Goal: Information Seeking & Learning: Learn about a topic

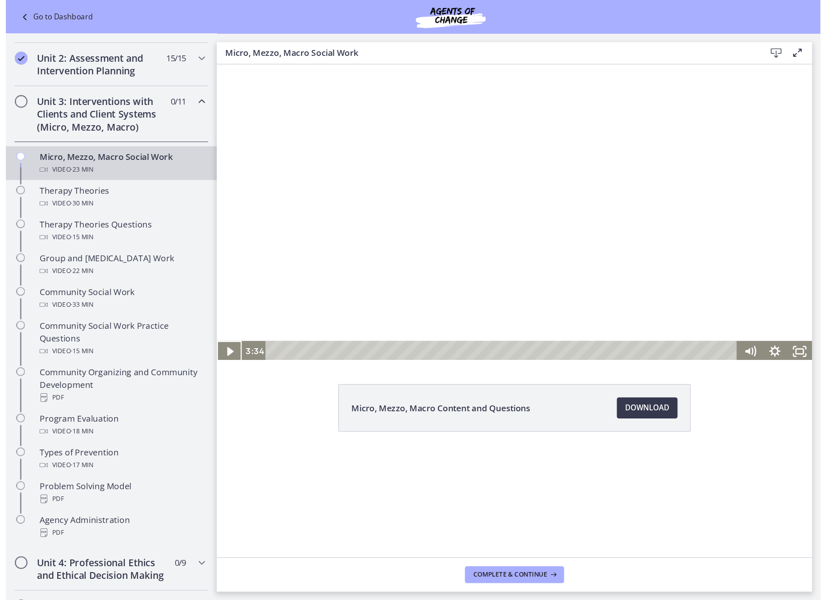
scroll to position [224, 0]
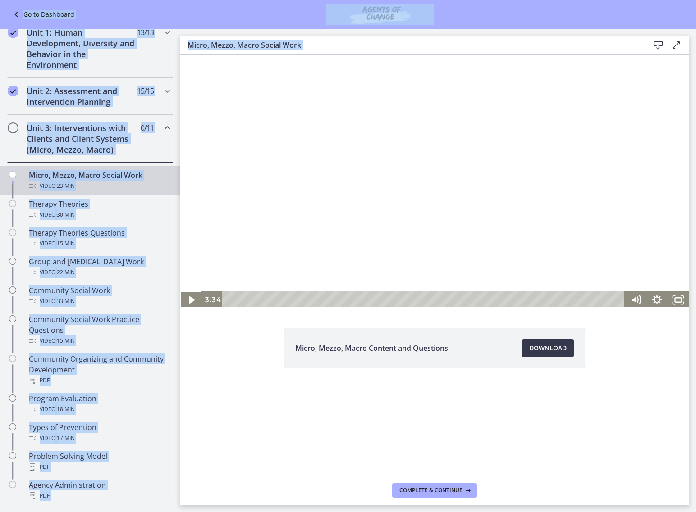
click at [695, 239] on html "Skip to main content Go to Dashboard Go to Dashboard Go to Dashboard Agents of …" at bounding box center [348, 256] width 696 height 512
click at [695, 239] on main "Micro, Mezzo, Macro Social Work Download Enable fullscreen Micro, Mezzo, Macro …" at bounding box center [437, 270] width 515 height 483
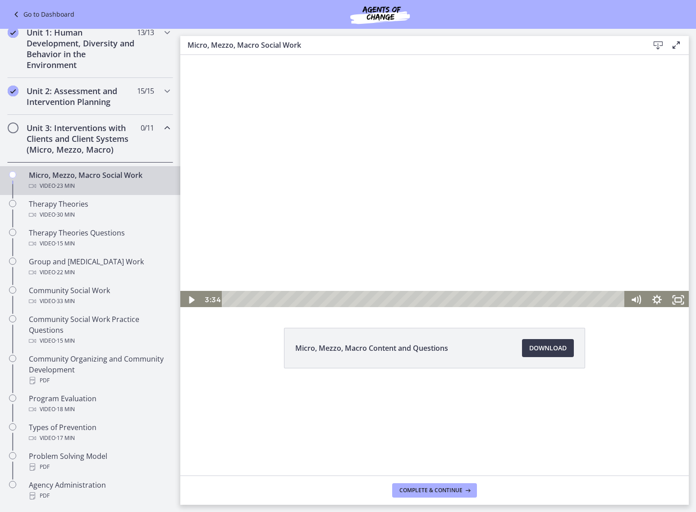
click at [695, 239] on html "Skip to main content Go to Dashboard Go to Dashboard Go to Dashboard Agents of …" at bounding box center [348, 256] width 696 height 512
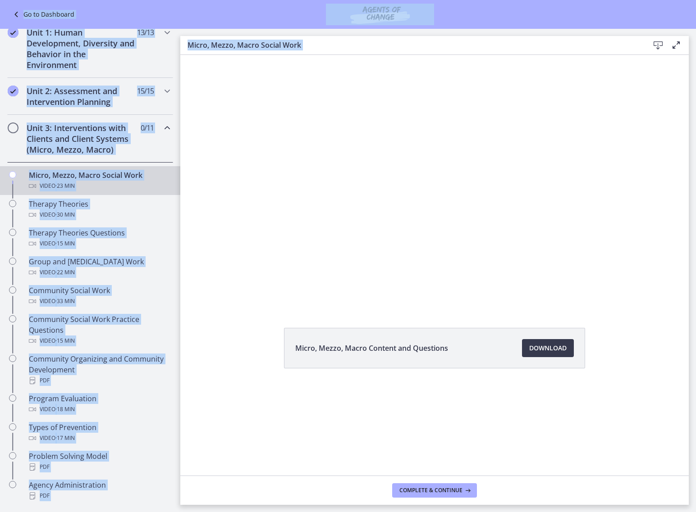
drag, startPoint x: 695, startPoint y: 512, endPoint x: 728, endPoint y: 544, distance: 45.9
click at [695, 239] on html "Skip to main content Go to Dashboard Go to Dashboard Go to Dashboard Agents of …" at bounding box center [348, 256] width 696 height 512
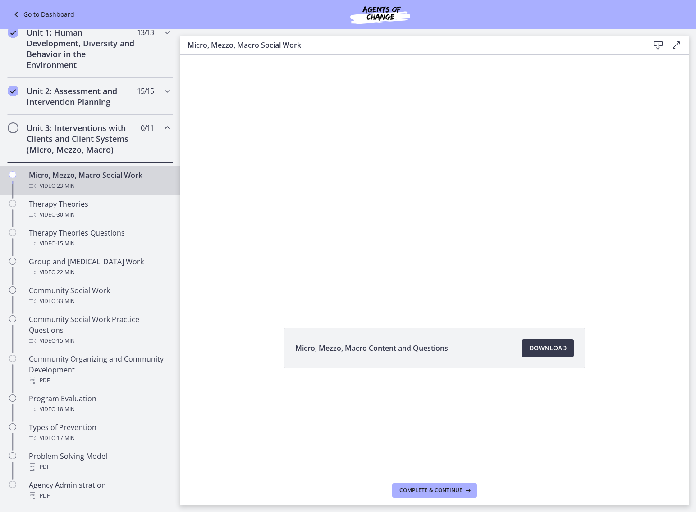
drag, startPoint x: 728, startPoint y: 544, endPoint x: 665, endPoint y: 488, distance: 83.6
click at [665, 239] on footer "Complete & continue" at bounding box center [434, 490] width 508 height 29
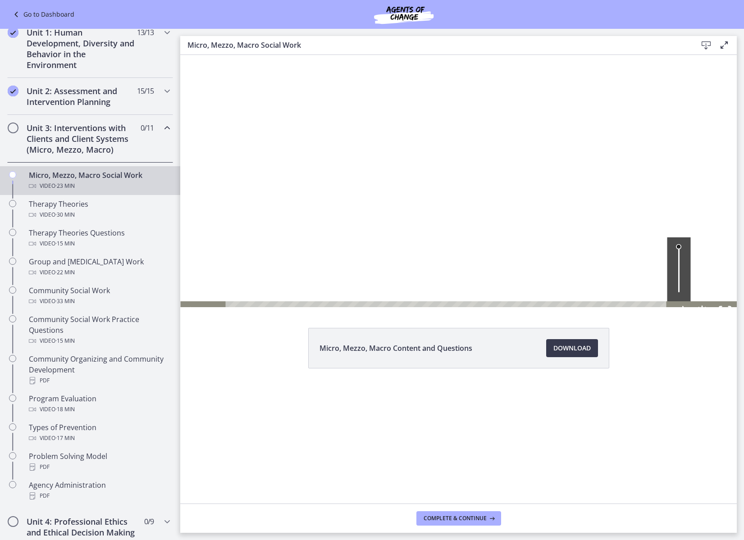
click at [261, 239] on div at bounding box center [458, 181] width 556 height 280
click at [679, 239] on div "Volume" at bounding box center [678, 269] width 23 height 64
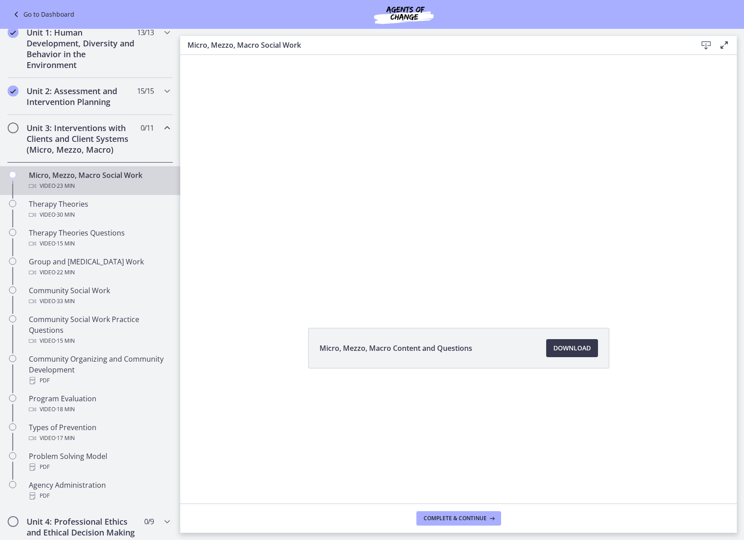
click at [656, 239] on div "Micro, Mezzo, Macro Content and Questions Download Opens in a new window" at bounding box center [458, 370] width 556 height 84
drag, startPoint x: 727, startPoint y: 302, endPoint x: 938, endPoint y: 433, distance: 247.4
click at [695, 239] on icon "Fullscreen" at bounding box center [725, 311] width 23 height 20
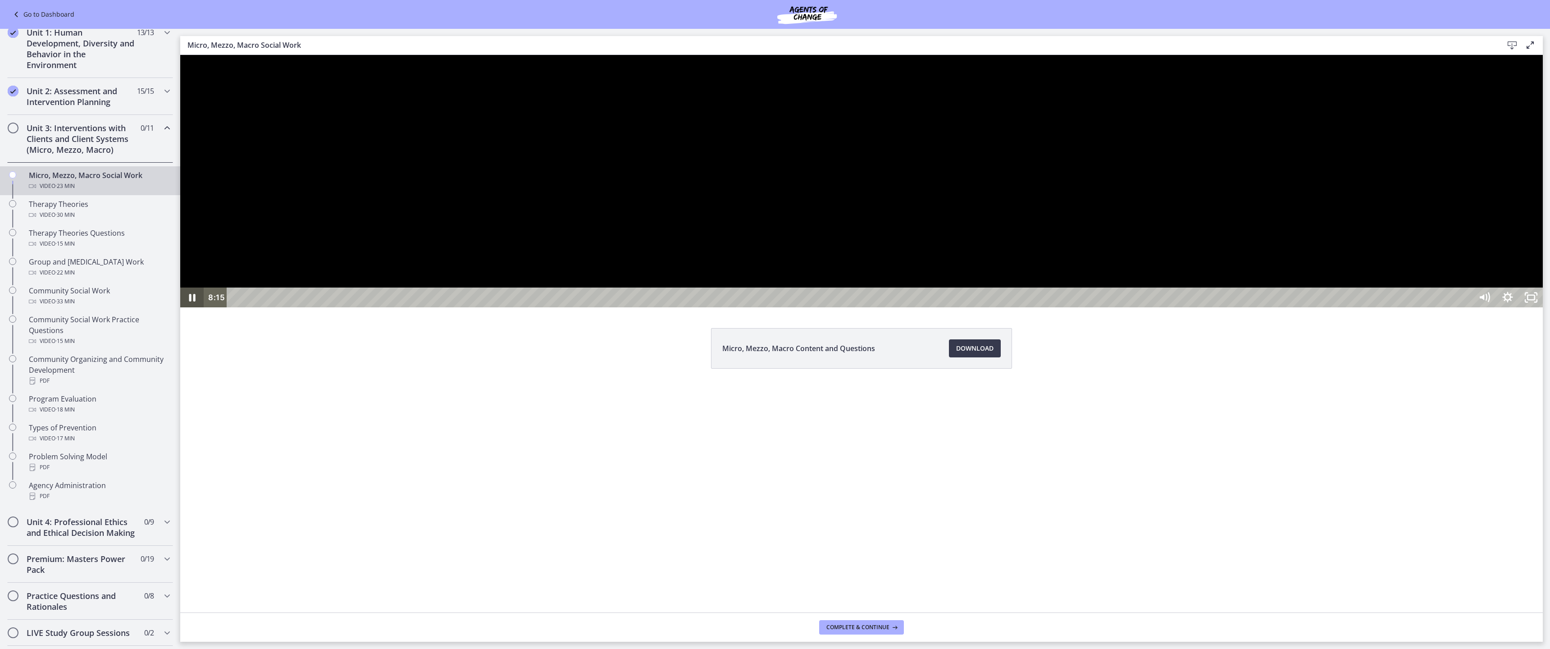
click at [191, 239] on icon "Pause" at bounding box center [192, 298] width 6 height 8
click at [182, 239] on icon "Play Video" at bounding box center [192, 297] width 23 height 20
click at [695, 239] on div "14:06" at bounding box center [851, 297] width 1231 height 20
click at [695, 239] on div "13:55" at bounding box center [851, 297] width 1231 height 20
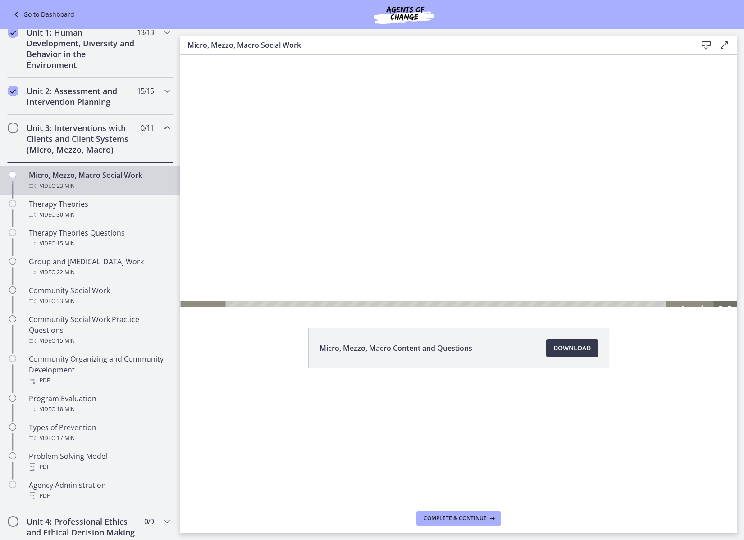
drag, startPoint x: 722, startPoint y: 302, endPoint x: 932, endPoint y: 432, distance: 247.2
click at [695, 239] on icon "Fullscreen" at bounding box center [725, 311] width 23 height 20
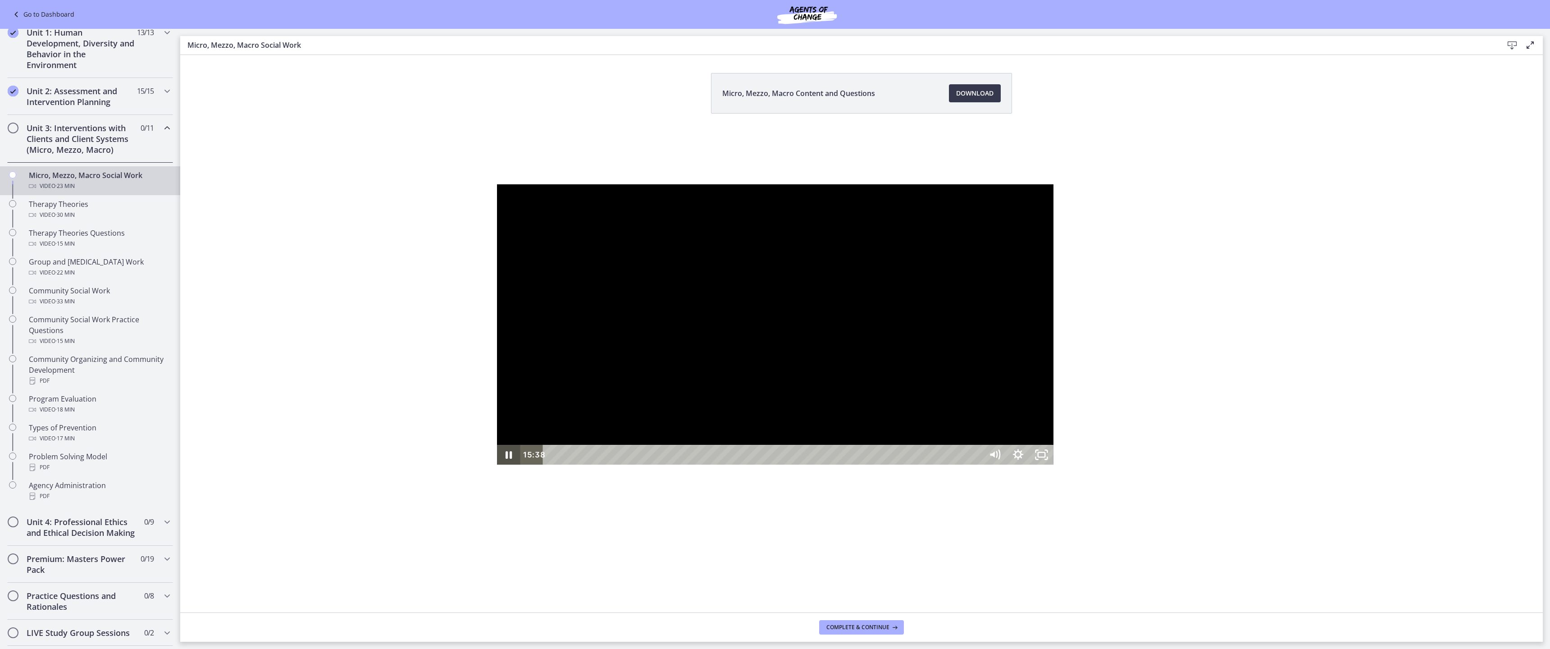
click at [496, 239] on icon "Pause" at bounding box center [507, 455] width 23 height 20
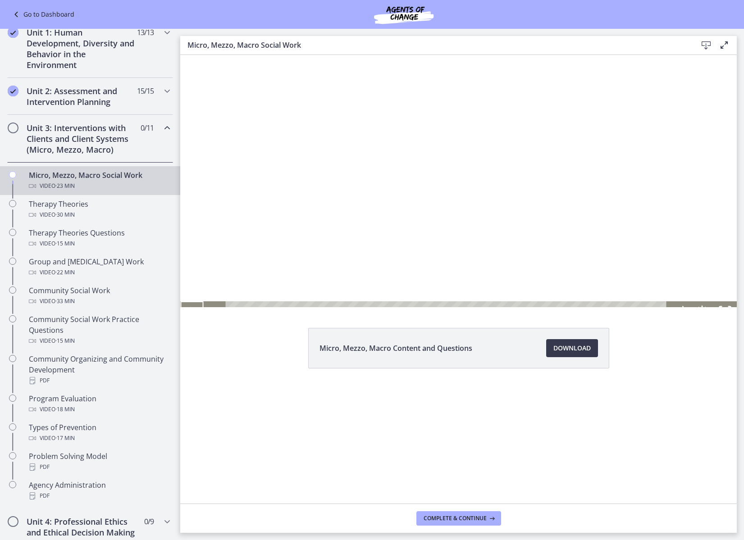
click at [223, 239] on div at bounding box center [458, 181] width 556 height 280
click at [668, 239] on div "Micro, Mezzo, Macro Content and Questions Download Opens in a new window" at bounding box center [458, 370] width 556 height 84
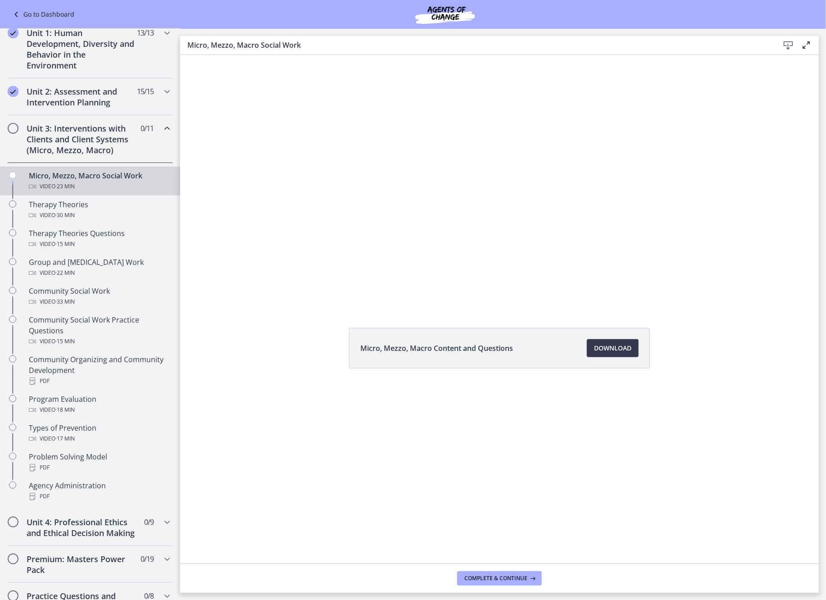
drag, startPoint x: 682, startPoint y: 5, endPoint x: 683, endPoint y: 362, distance: 356.8
click at [695, 239] on div "Micro, Mezzo, Macro Content and Questions Download Opens in a new window" at bounding box center [499, 309] width 639 height 509
drag, startPoint x: 791, startPoint y: 237, endPoint x: 790, endPoint y: 266, distance: 29.3
click at [695, 239] on div at bounding box center [499, 181] width 639 height 322
click at [695, 202] on div at bounding box center [499, 181] width 639 height 322
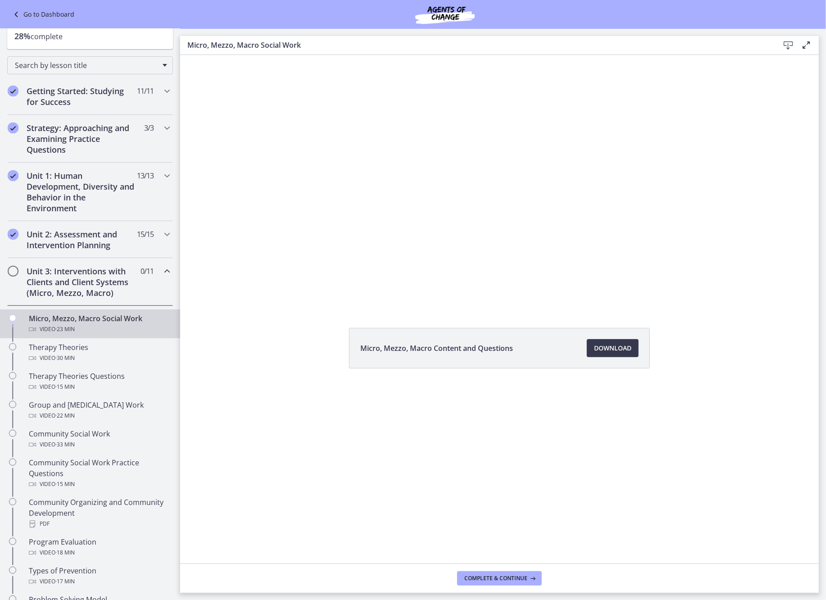
scroll to position [0, 0]
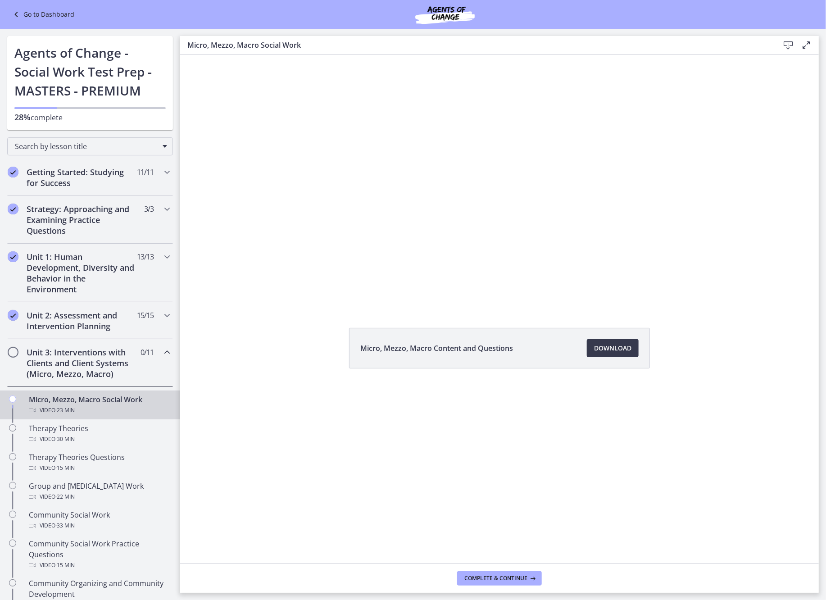
drag, startPoint x: 176, startPoint y: 240, endPoint x: 55, endPoint y: 43, distance: 231.6
click at [237, 98] on div at bounding box center [499, 181] width 639 height 322
click at [695, 43] on icon at bounding box center [806, 45] width 11 height 11
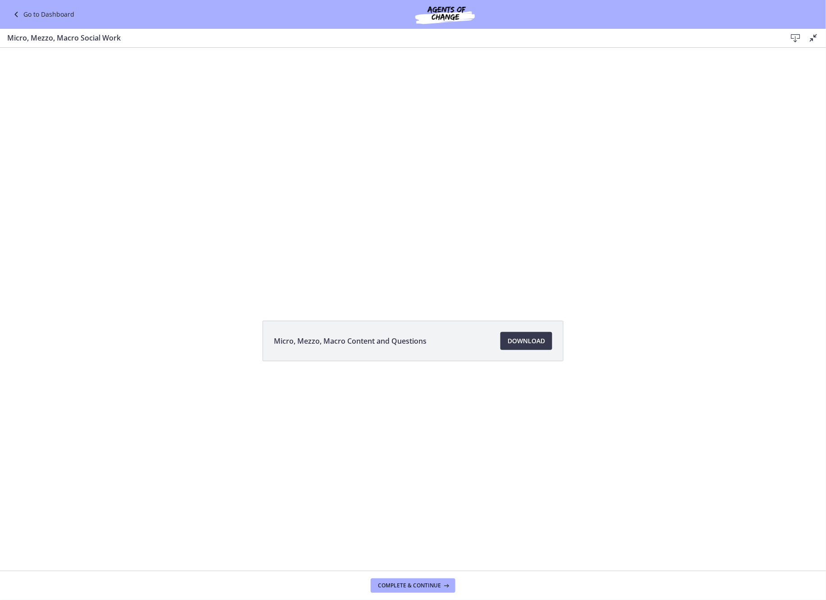
click at [695, 40] on icon at bounding box center [813, 37] width 11 height 11
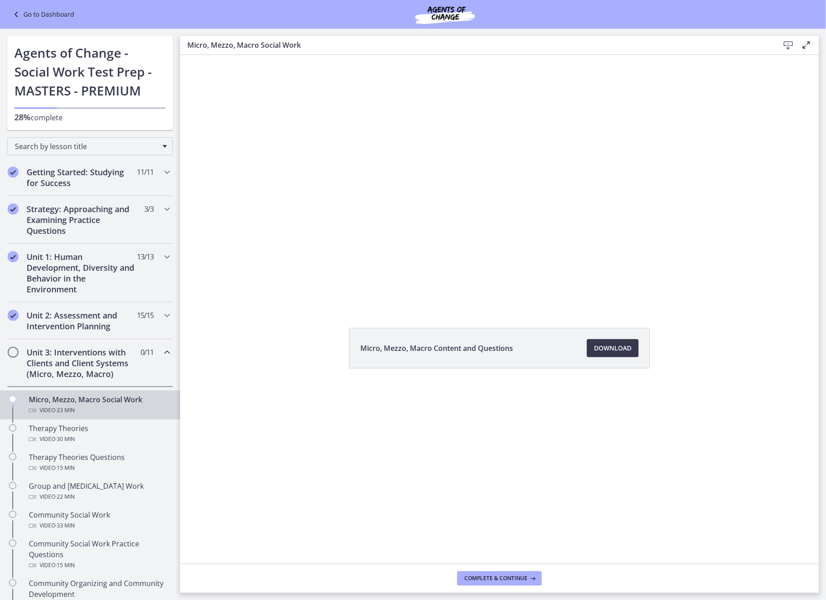
click at [410, 239] on div at bounding box center [499, 181] width 639 height 322
click at [412, 239] on div at bounding box center [499, 181] width 639 height 322
click at [511, 239] on span "Complete & continue" at bounding box center [496, 578] width 63 height 7
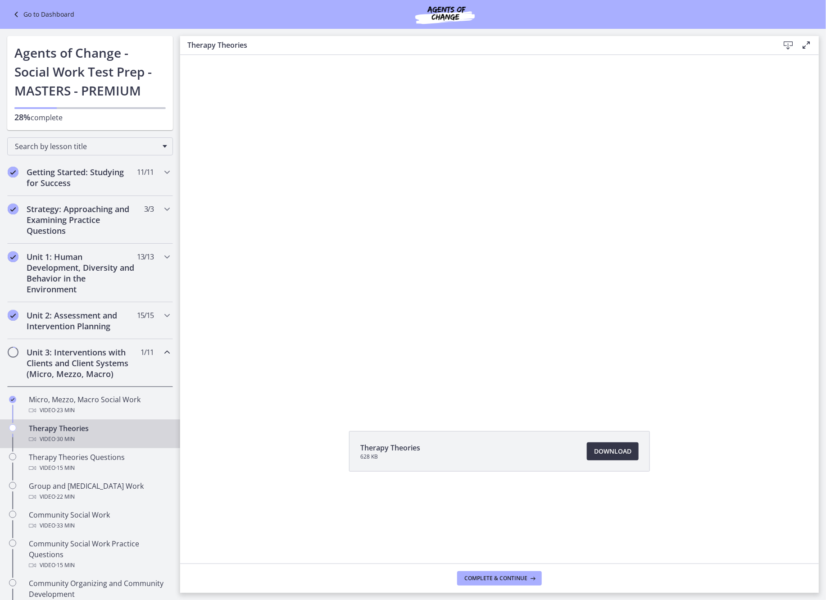
click at [597, 239] on link "Download Opens in a new window" at bounding box center [613, 451] width 52 height 18
click at [86, 239] on div "Therapy Theories Questions Video · 15 min" at bounding box center [99, 463] width 141 height 22
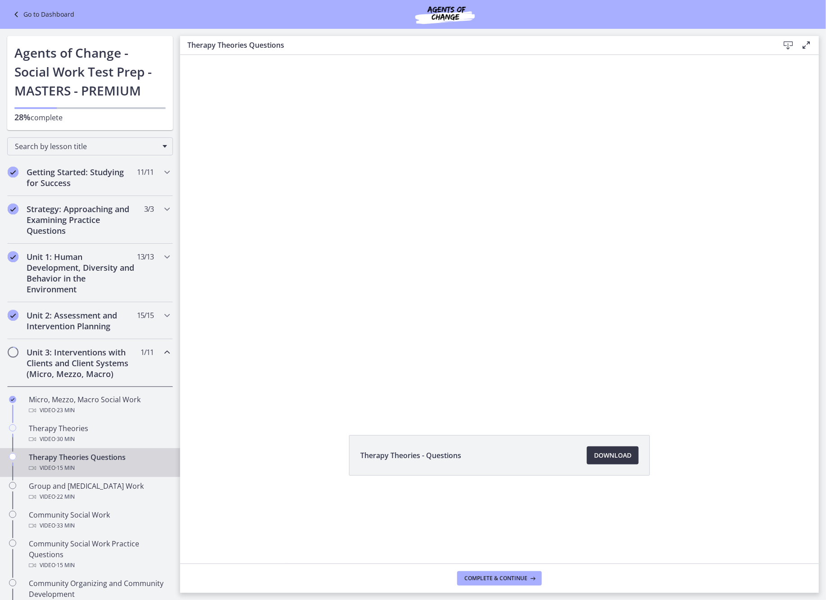
click at [607, 239] on span "Download Opens in a new window" at bounding box center [612, 455] width 37 height 11
click at [70, 239] on div "Therapy Theories Video · 30 min" at bounding box center [99, 434] width 141 height 22
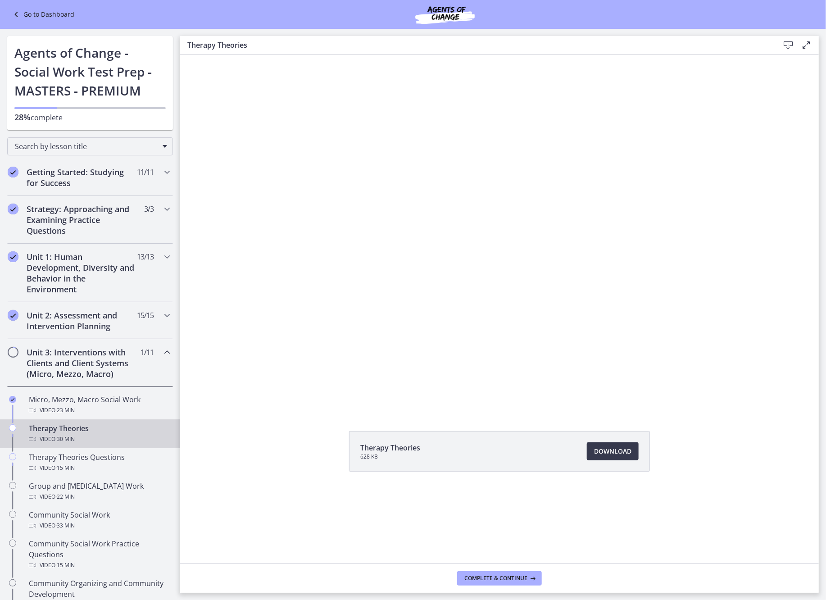
drag, startPoint x: 7, startPoint y: 39, endPoint x: 108, endPoint y: 47, distance: 101.7
click at [8, 41] on div "Go to Dashboard Agents of Change - Social Work Test Prep - MASTERS - PREMIUM 28…" at bounding box center [90, 83] width 166 height 94
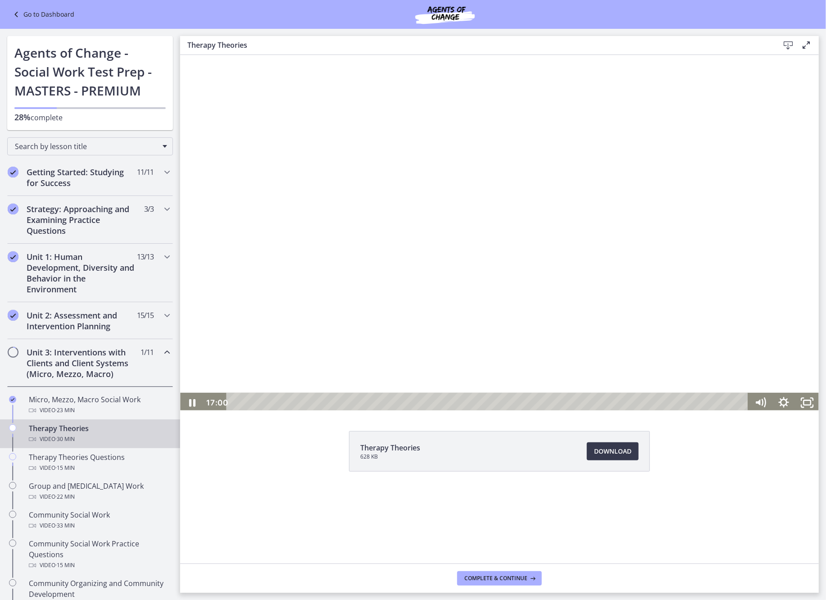
click at [443, 185] on div at bounding box center [499, 232] width 639 height 360
click at [419, 239] on div at bounding box center [499, 232] width 639 height 360
drag, startPoint x: 357, startPoint y: 140, endPoint x: 379, endPoint y: 139, distance: 21.6
click at [358, 140] on div at bounding box center [499, 232] width 639 height 360
click at [502, 194] on div at bounding box center [499, 232] width 639 height 360
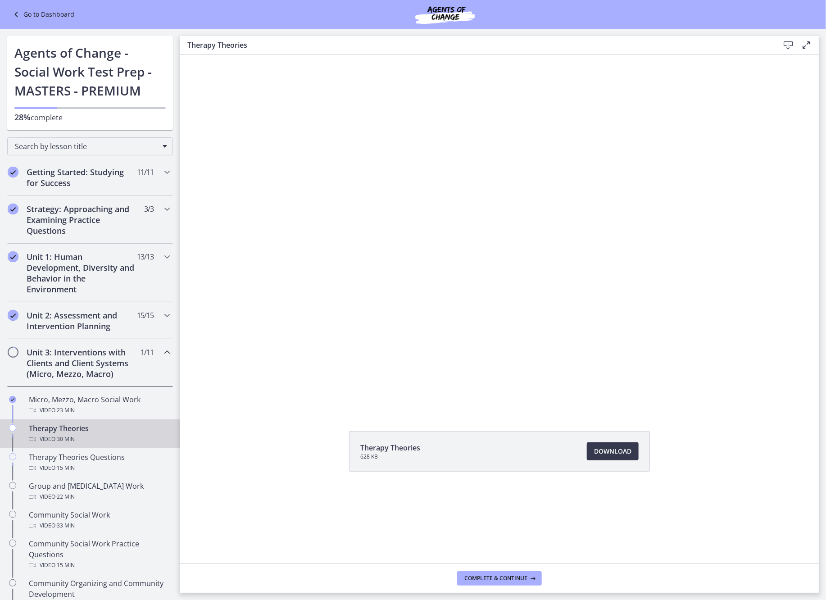
scroll to position [50, 0]
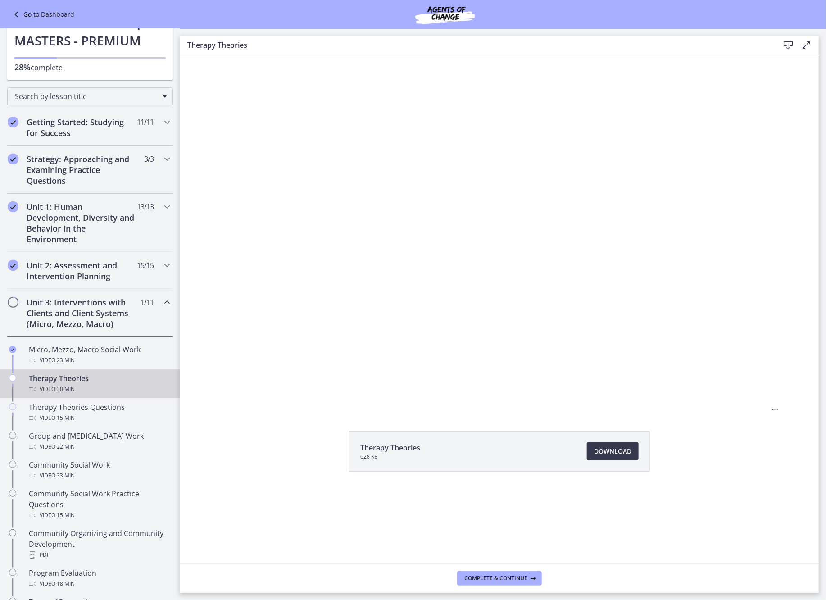
click at [695, 239] on div "Therapy Theories 628 KB Download Opens in a new window" at bounding box center [499, 473] width 639 height 84
click at [521, 239] on span "Complete & continue" at bounding box center [496, 578] width 63 height 7
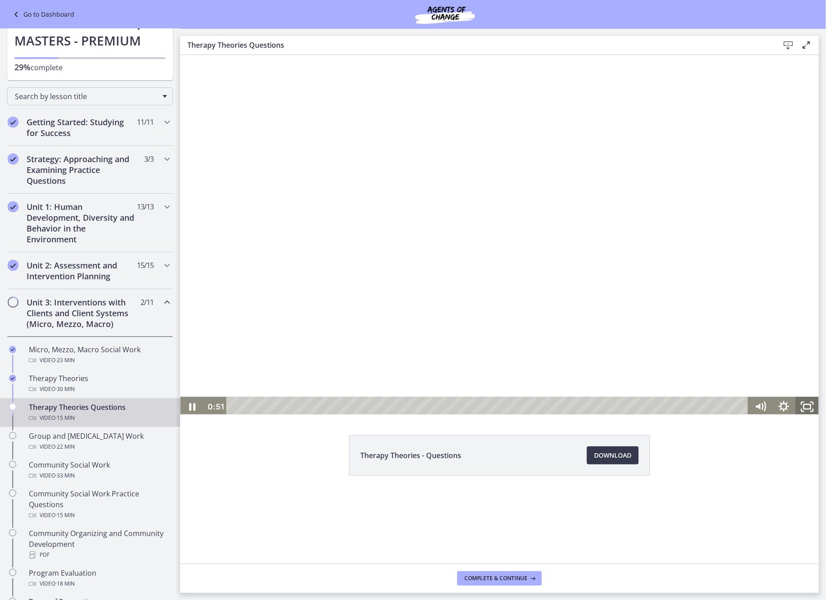
click at [695, 239] on icon "Fullscreen" at bounding box center [807, 406] width 23 height 20
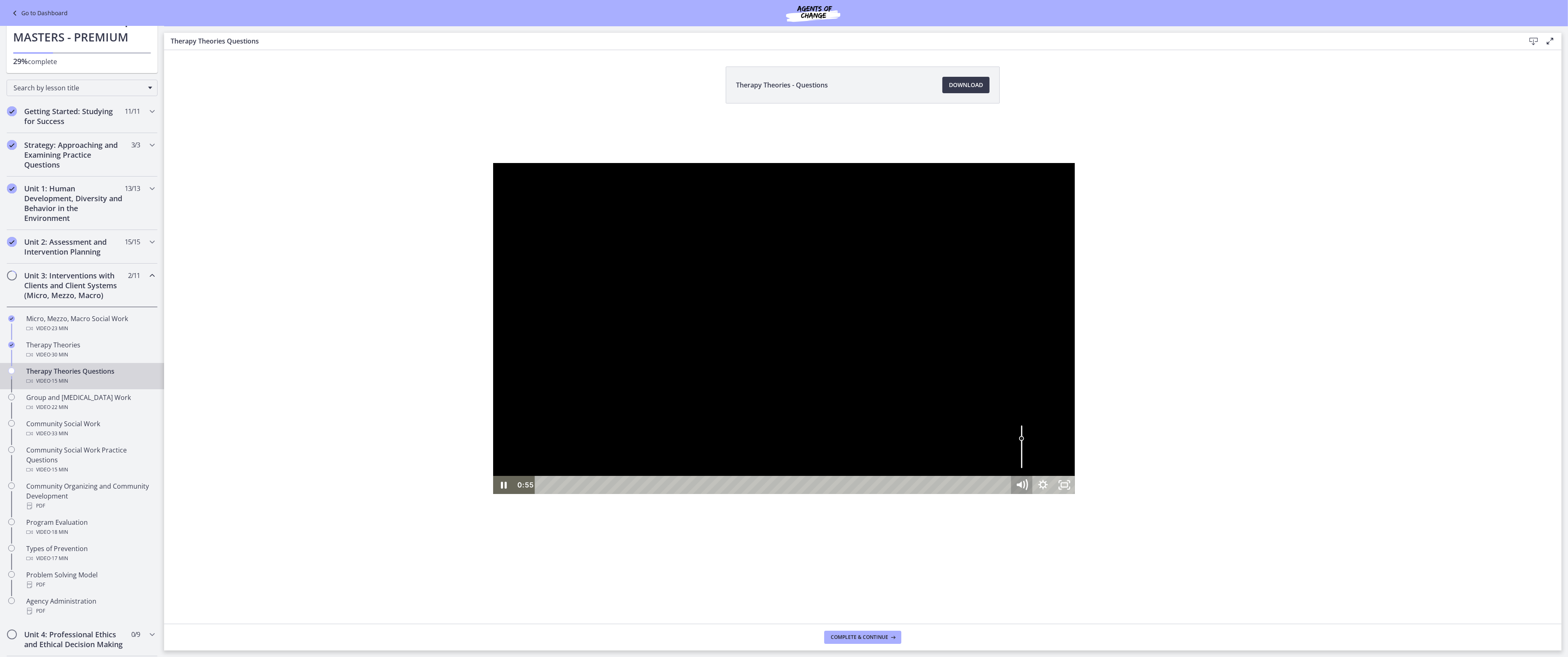
click at [633, 218] on icon "Mute" at bounding box center [1018, 484] width 5 height 6
click at [633, 218] on icon "Unmute" at bounding box center [1021, 485] width 21 height 18
click at [633, 218] on icon "Mute" at bounding box center [1022, 485] width 25 height 22
click at [633, 218] on icon "Unmute" at bounding box center [1022, 485] width 25 height 22
click at [633, 218] on div "Volume" at bounding box center [1022, 435] width 7 height 7
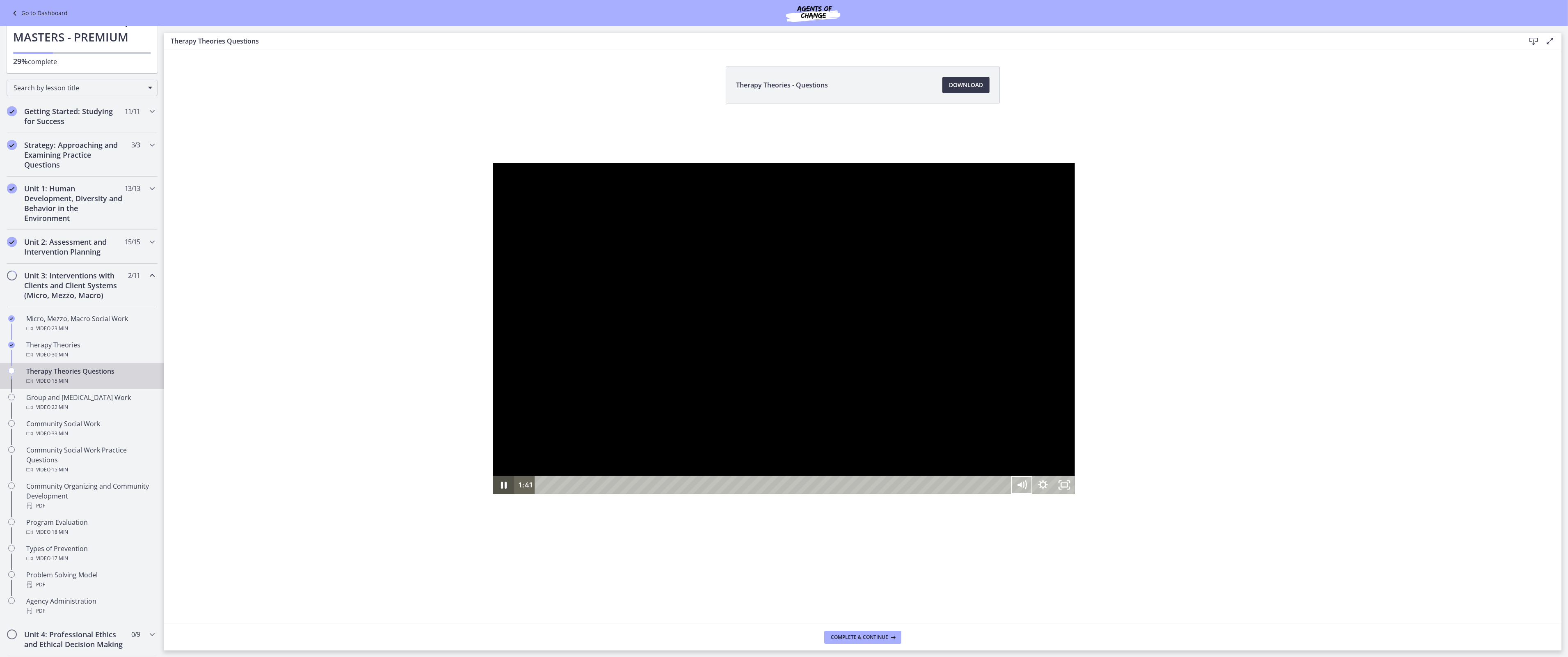
click at [494, 218] on icon "Pause" at bounding box center [504, 485] width 21 height 18
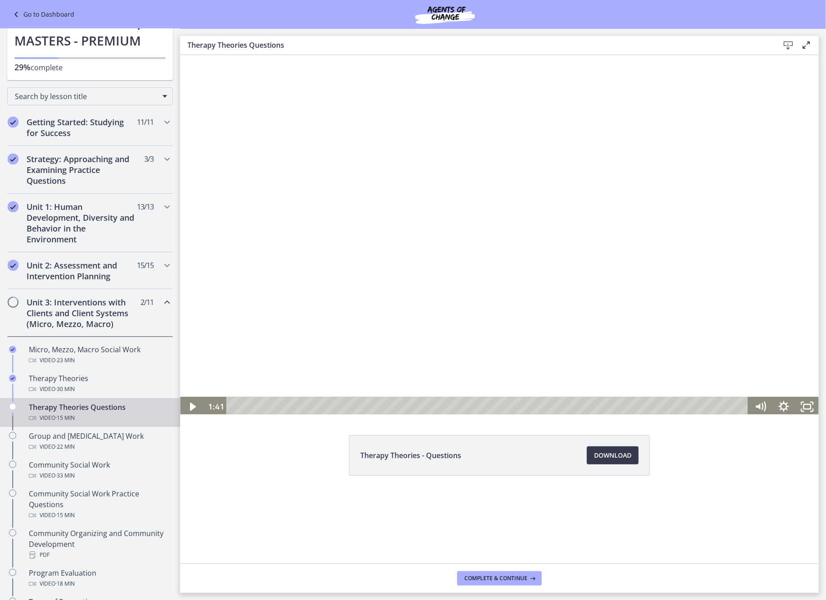
click at [289, 239] on div "Therapy Theories - Questions Download Opens in a new window" at bounding box center [499, 477] width 639 height 84
